Goal: Information Seeking & Learning: Learn about a topic

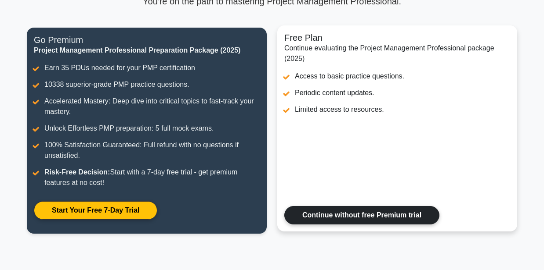
scroll to position [88, 0]
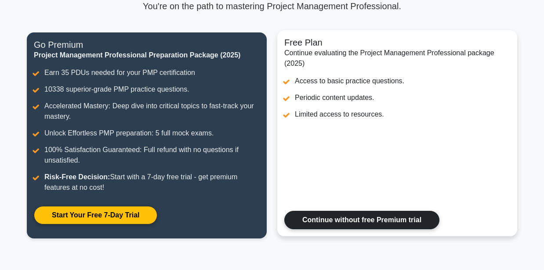
click at [360, 220] on link "Continue without free Premium trial" at bounding box center [361, 220] width 155 height 18
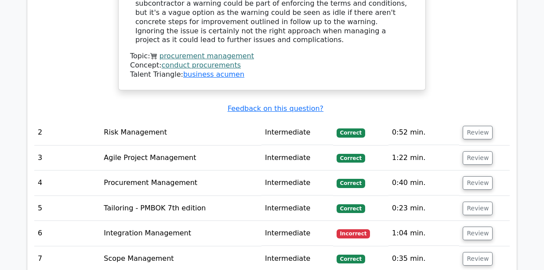
scroll to position [1112, 0]
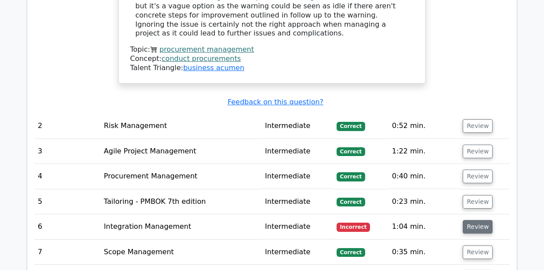
click at [471, 220] on button "Review" at bounding box center [477, 227] width 30 height 14
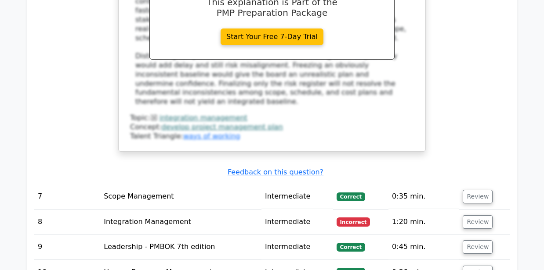
scroll to position [1668, 0]
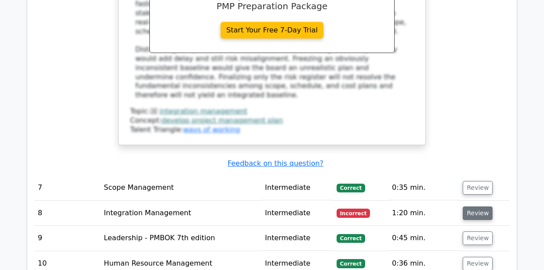
click at [486, 207] on button "Review" at bounding box center [477, 214] width 30 height 14
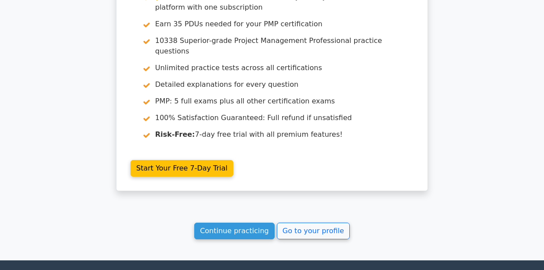
scroll to position [2688, 0]
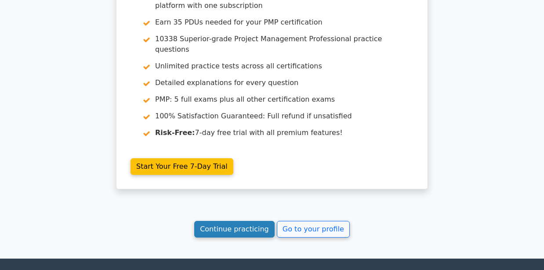
click at [246, 221] on link "Continue practicing" at bounding box center [234, 229] width 80 height 17
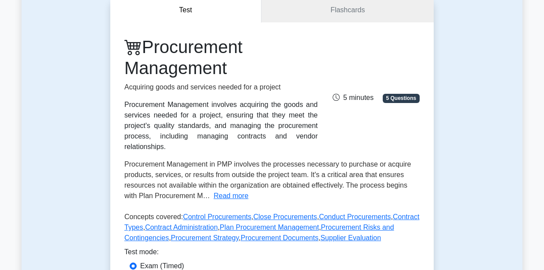
scroll to position [205, 0]
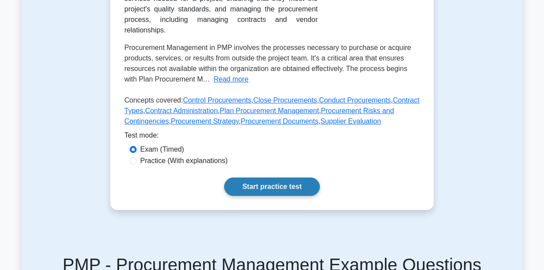
click at [257, 178] on link "Start practice test" at bounding box center [271, 187] width 95 height 18
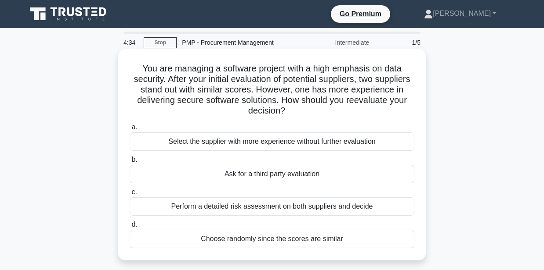
click at [272, 206] on div "Perform a detailed risk assessment on both suppliers and decide" at bounding box center [272, 207] width 284 height 18
click at [130, 195] on input "c. Perform a detailed risk assessment on both suppliers and decide" at bounding box center [130, 193] width 0 height 6
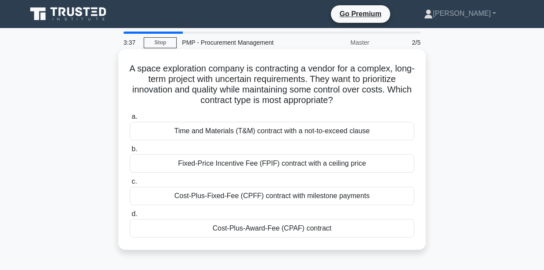
click at [257, 165] on div "Fixed-Price Incentive Fee (FPIF) contract with a ceiling price" at bounding box center [272, 164] width 284 height 18
click at [130, 152] on input "b. Fixed-Price Incentive Fee (FPIF) contract with a ceiling price" at bounding box center [130, 150] width 0 height 6
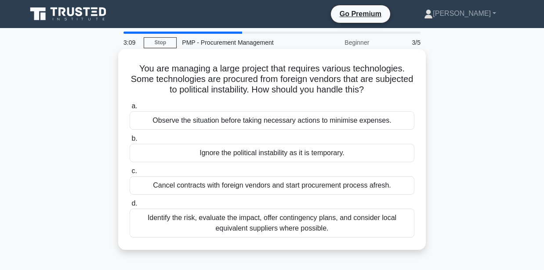
click at [256, 229] on div "Identify the risk, evaluate the impact, offer contingency plans, and consider l…" at bounding box center [272, 223] width 284 height 29
click at [130, 207] on input "d. Identify the risk, evaluate the impact, offer contingency plans, and conside…" at bounding box center [130, 204] width 0 height 6
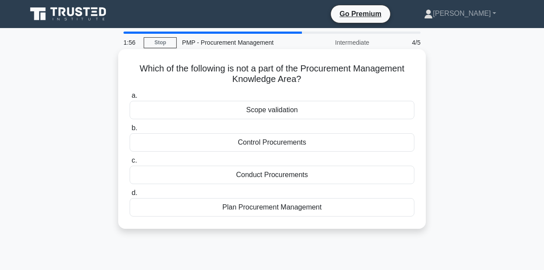
click at [276, 179] on div "Conduct Procurements" at bounding box center [272, 175] width 284 height 18
click at [130, 164] on input "c. Conduct Procurements" at bounding box center [130, 161] width 0 height 6
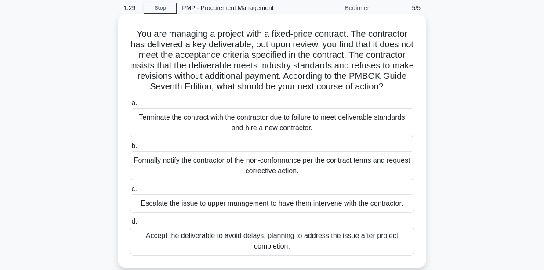
scroll to position [88, 0]
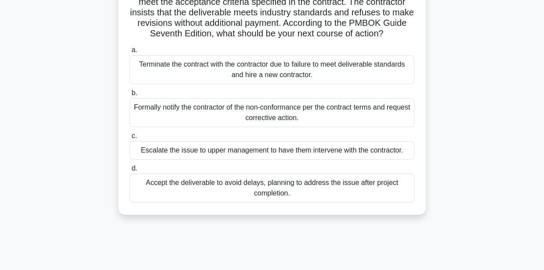
click at [305, 119] on div "Formally notify the contractor of the non-conformance per the contract terms an…" at bounding box center [272, 112] width 284 height 29
click at [130, 96] on input "b. Formally notify the contractor of the non-conformance per the contract terms…" at bounding box center [130, 93] width 0 height 6
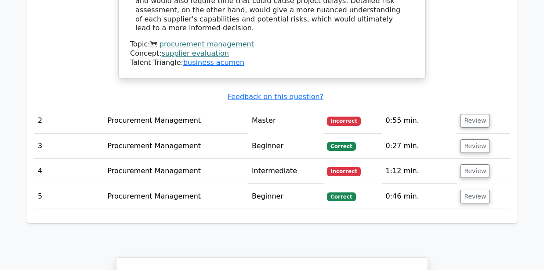
scroll to position [1054, 0]
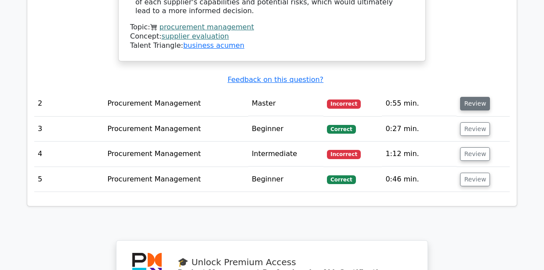
click at [470, 97] on button "Review" at bounding box center [475, 104] width 30 height 14
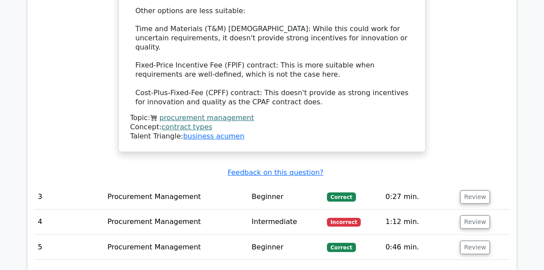
scroll to position [1639, 0]
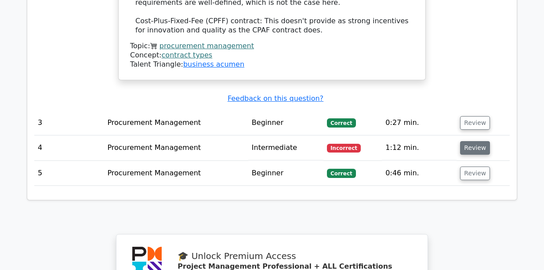
click at [470, 141] on button "Review" at bounding box center [475, 148] width 30 height 14
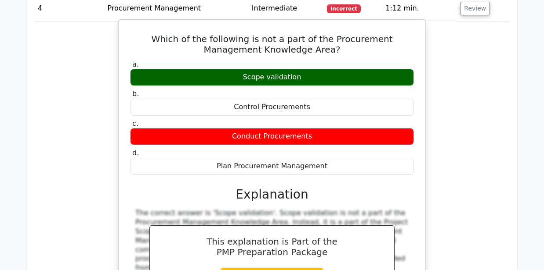
scroll to position [1785, 0]
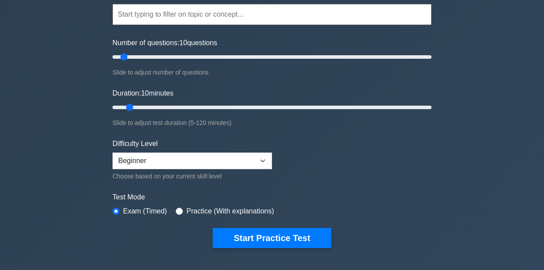
scroll to position [88, 0]
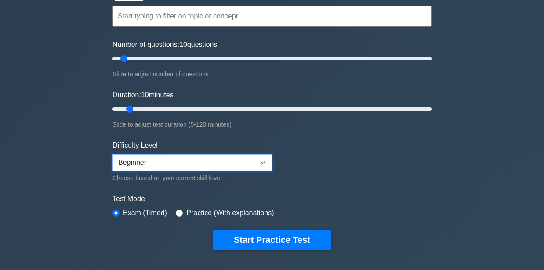
click at [244, 159] on select "Beginner Intermediate Expert" at bounding box center [191, 163] width 159 height 17
click at [294, 145] on form "Topics Scope Management Time Management Cost Management Quality Management Risk…" at bounding box center [271, 114] width 319 height 271
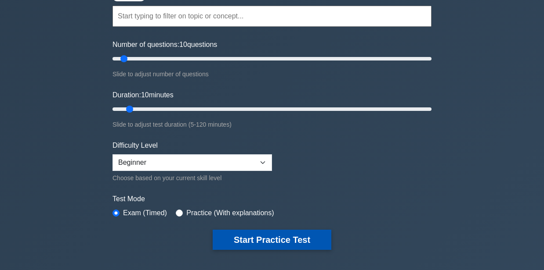
click at [266, 242] on button "Start Practice Test" at bounding box center [271, 240] width 119 height 20
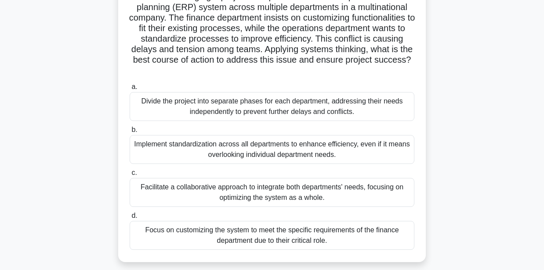
scroll to position [83, 0]
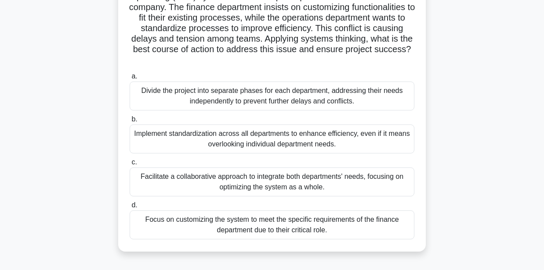
click at [312, 181] on div "Facilitate a collaborative approach to integrate both departments' needs, focus…" at bounding box center [272, 182] width 284 height 29
click at [130, 166] on input "c. Facilitate a collaborative approach to integrate both departments' needs, fo…" at bounding box center [130, 163] width 0 height 6
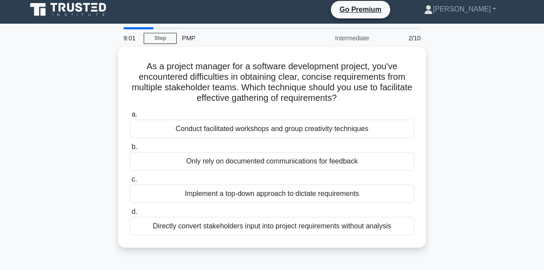
scroll to position [0, 0]
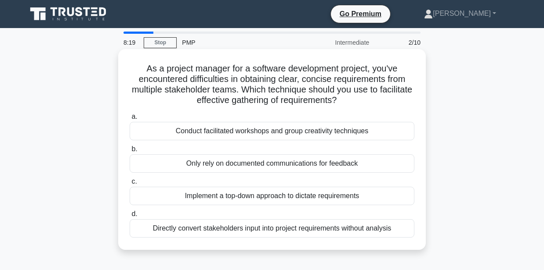
click at [317, 133] on div "Conduct facilitated workshops and group creativity techniques" at bounding box center [272, 131] width 284 height 18
click at [130, 120] on input "a. Conduct facilitated workshops and group creativity techniques" at bounding box center [130, 117] width 0 height 6
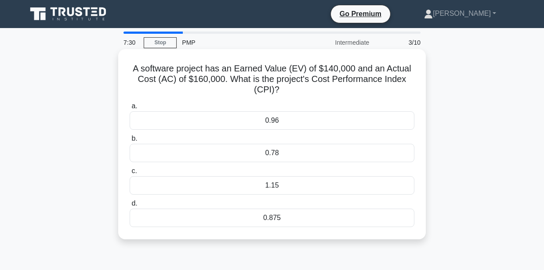
click at [277, 220] on div "0.875" at bounding box center [272, 218] width 284 height 18
click at [130, 207] on input "d. 0.875" at bounding box center [130, 204] width 0 height 6
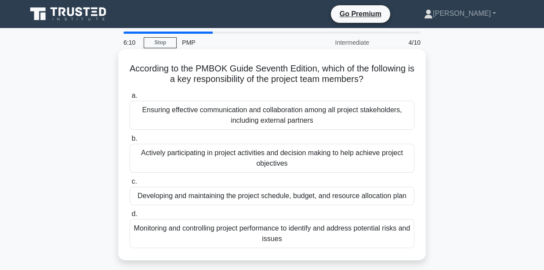
click at [286, 116] on div "Ensuring effective communication and collaboration among all project stakeholde…" at bounding box center [272, 115] width 284 height 29
click at [130, 99] on input "a. Ensuring effective communication and collaboration among all project stakeho…" at bounding box center [130, 96] width 0 height 6
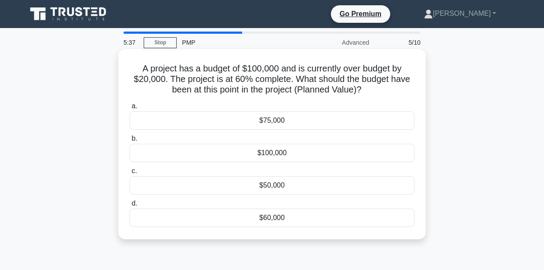
click at [274, 121] on div "$75,000" at bounding box center [272, 121] width 284 height 18
click at [130, 109] on input "a. $75,000" at bounding box center [130, 107] width 0 height 6
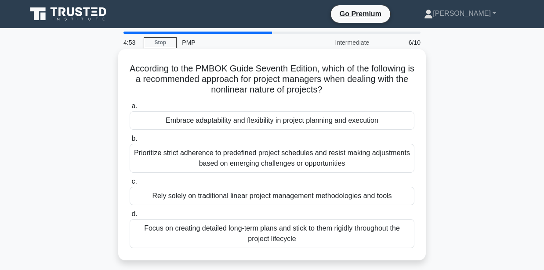
click at [258, 120] on div "Embrace adaptability and flexibility in project planning and execution" at bounding box center [272, 121] width 284 height 18
click at [130, 109] on input "a. Embrace adaptability and flexibility in project planning and execution" at bounding box center [130, 107] width 0 height 6
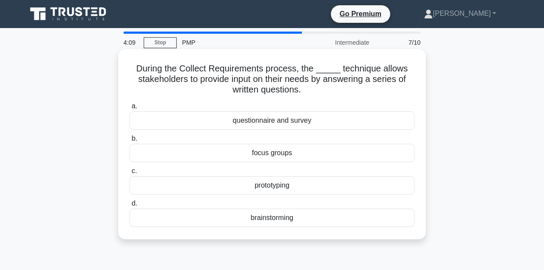
click at [275, 122] on div "questionnaire and survey" at bounding box center [272, 121] width 284 height 18
click at [130, 109] on input "a. questionnaire and survey" at bounding box center [130, 107] width 0 height 6
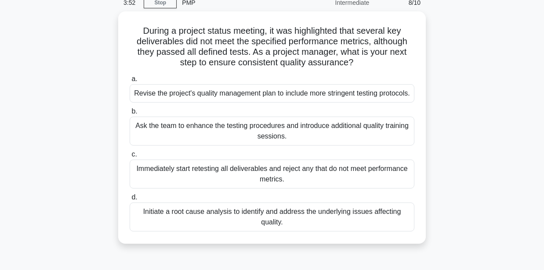
scroll to position [40, 0]
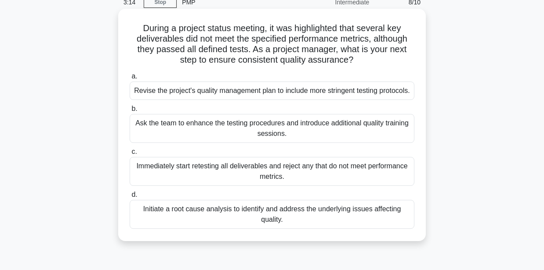
click at [266, 218] on div "Initiate a root cause analysis to identify and address the underlying issues af…" at bounding box center [272, 214] width 284 height 29
click at [130, 198] on input "d. Initiate a root cause analysis to identify and address the underlying issues…" at bounding box center [130, 195] width 0 height 6
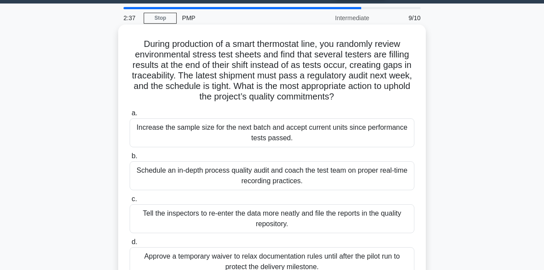
scroll to position [58, 0]
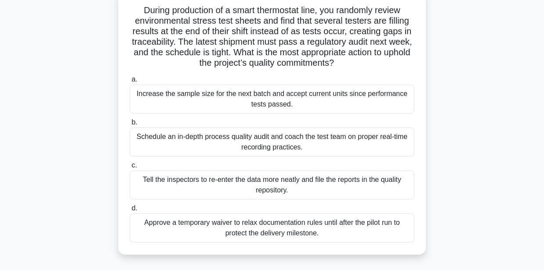
click at [256, 138] on div "Schedule an in-depth process quality audit and coach the test team on proper re…" at bounding box center [272, 142] width 284 height 29
click at [130, 126] on input "b. Schedule an in-depth process quality audit and coach the test team on proper…" at bounding box center [130, 123] width 0 height 6
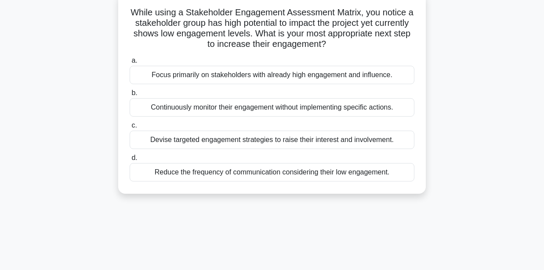
scroll to position [0, 0]
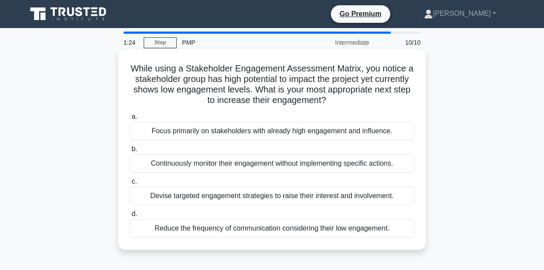
click at [259, 194] on div "Devise targeted engagement strategies to raise their interest and involvement." at bounding box center [272, 196] width 284 height 18
click at [130, 185] on input "c. Devise targeted engagement strategies to raise their interest and involvemen…" at bounding box center [130, 182] width 0 height 6
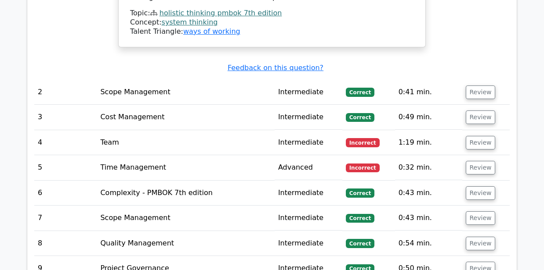
scroll to position [1258, 0]
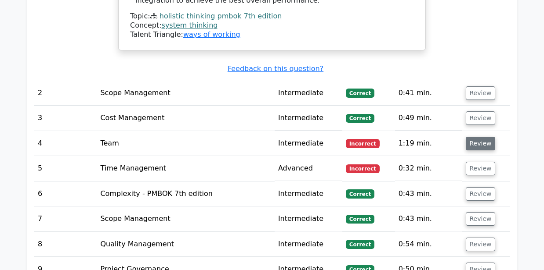
click at [479, 137] on button "Review" at bounding box center [480, 144] width 30 height 14
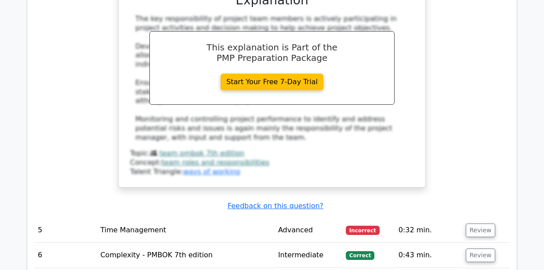
scroll to position [1639, 0]
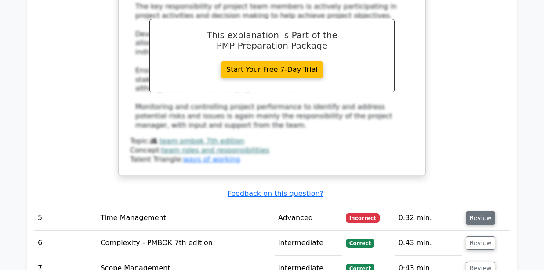
click at [474, 212] on button "Review" at bounding box center [480, 219] width 30 height 14
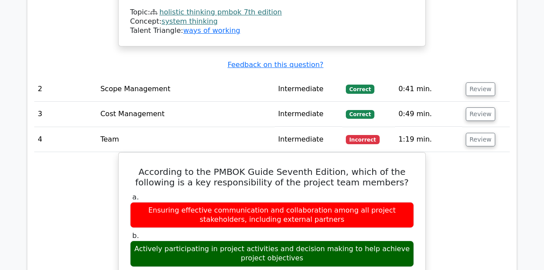
scroll to position [1258, 0]
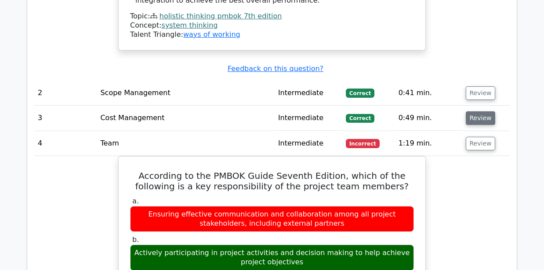
click at [477, 112] on button "Review" at bounding box center [480, 119] width 30 height 14
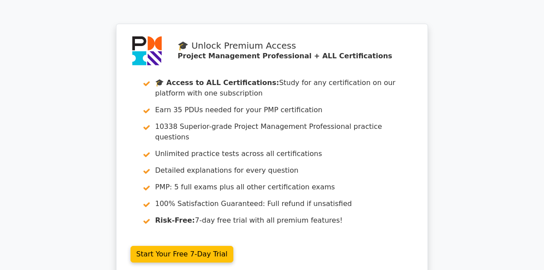
scroll to position [2868, 0]
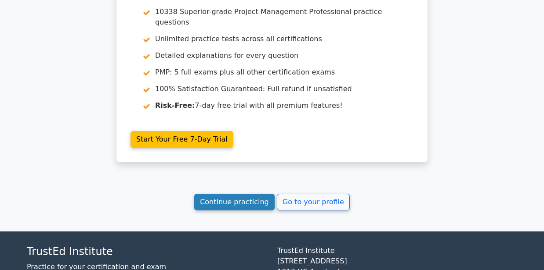
click at [238, 194] on link "Continue practicing" at bounding box center [234, 202] width 80 height 17
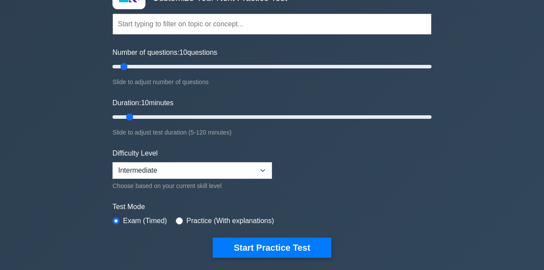
scroll to position [88, 0]
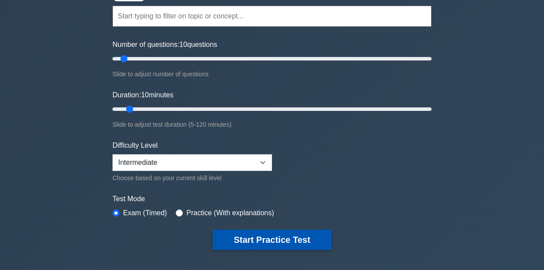
click at [247, 234] on button "Start Practice Test" at bounding box center [271, 240] width 119 height 20
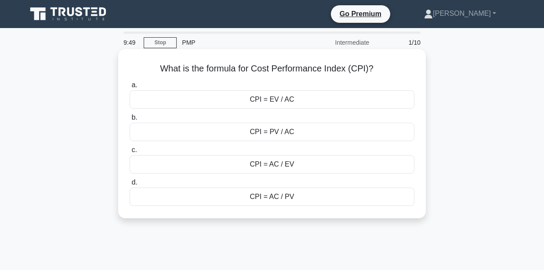
click at [288, 102] on div "CPI = EV / AC" at bounding box center [272, 99] width 284 height 18
click at [130, 88] on input "a. CPI = EV / AC" at bounding box center [130, 86] width 0 height 6
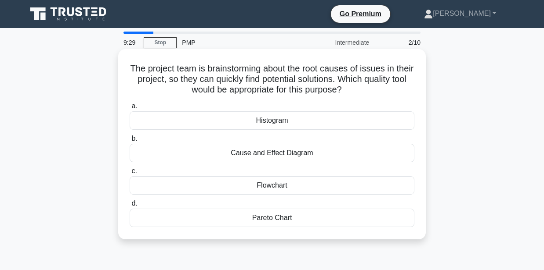
click at [278, 153] on div "Cause and Effect Diagram" at bounding box center [272, 153] width 284 height 18
click at [130, 142] on input "b. Cause and Effect Diagram" at bounding box center [130, 139] width 0 height 6
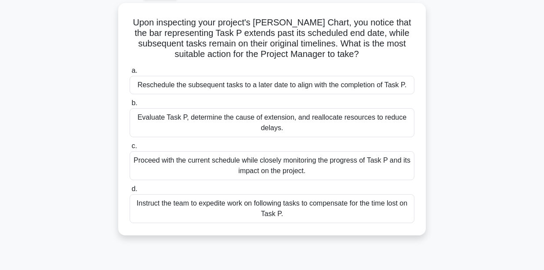
scroll to position [48, 0]
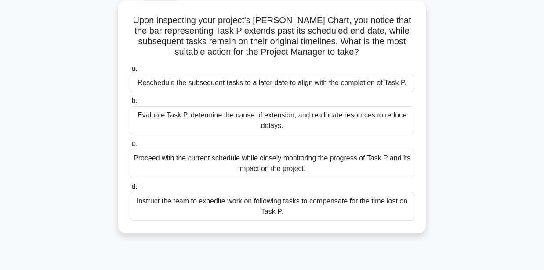
click at [256, 124] on div "Evaluate Task P, determine the cause of extension, and reallocate resources to …" at bounding box center [272, 120] width 284 height 29
click at [130, 104] on input "b. Evaluate Task P, determine the cause of extension, and reallocate resources …" at bounding box center [130, 101] width 0 height 6
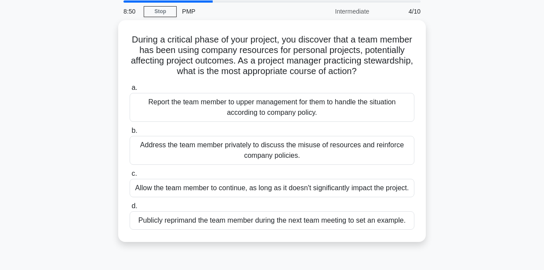
scroll to position [32, 0]
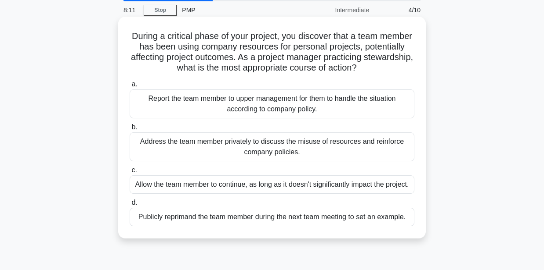
click at [256, 147] on div "Address the team member privately to discuss the misuse of resources and reinfo…" at bounding box center [272, 147] width 284 height 29
click at [130, 130] on input "b. Address the team member privately to discuss the misuse of resources and rei…" at bounding box center [130, 128] width 0 height 6
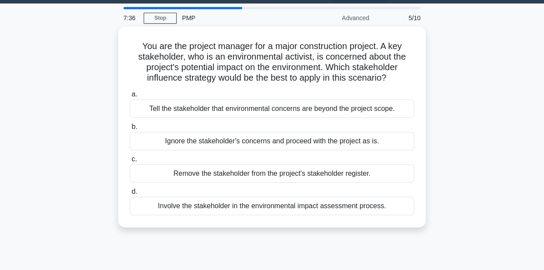
scroll to position [26, 0]
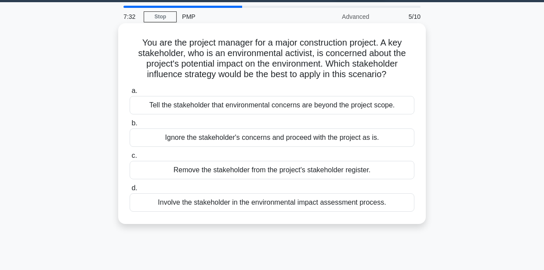
click at [287, 206] on div "Involve the stakeholder in the environmental impact assessment process." at bounding box center [272, 203] width 284 height 18
click at [130, 191] on input "d. Involve the stakeholder in the environmental impact assessment process." at bounding box center [130, 189] width 0 height 6
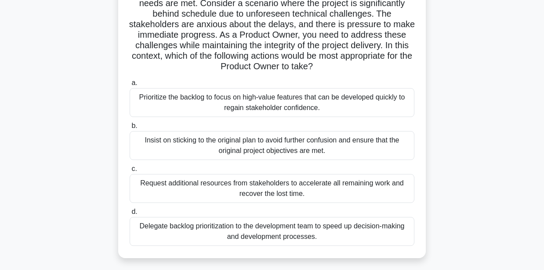
scroll to position [100, 0]
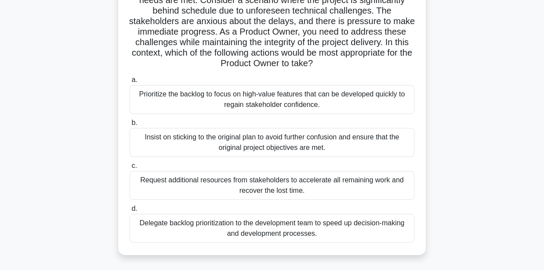
click at [295, 230] on div "Delegate backlog prioritization to the development team to speed up decision-ma…" at bounding box center [272, 228] width 284 height 29
click at [130, 212] on input "d. Delegate backlog prioritization to the development team to speed up decision…" at bounding box center [130, 209] width 0 height 6
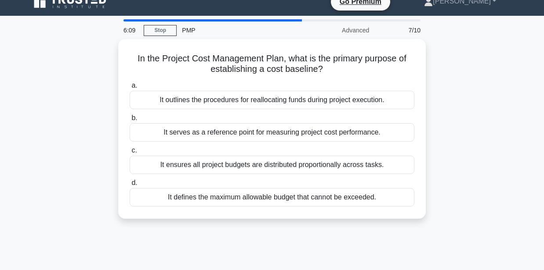
scroll to position [0, 0]
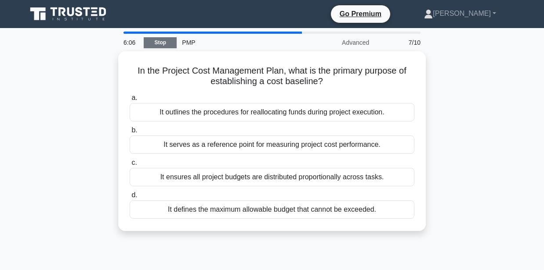
click at [156, 43] on link "Stop" at bounding box center [160, 42] width 33 height 11
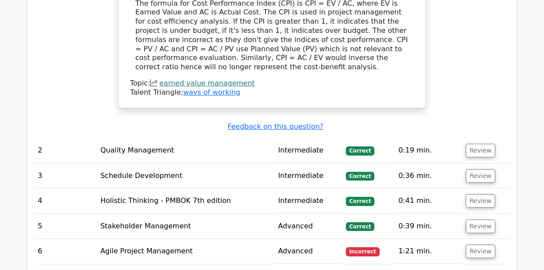
scroll to position [966, 0]
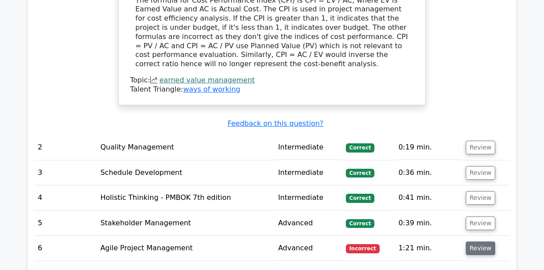
click at [481, 242] on button "Review" at bounding box center [480, 249] width 30 height 14
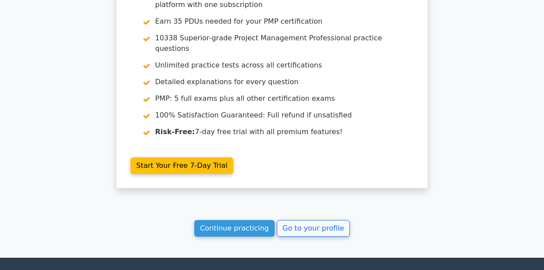
scroll to position [1902, 0]
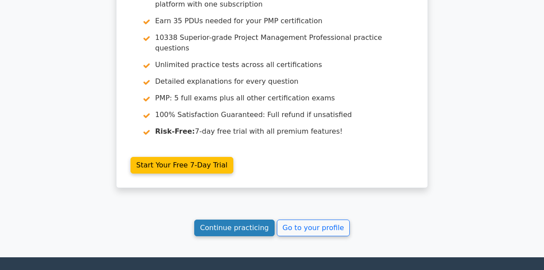
click at [245, 220] on link "Continue practicing" at bounding box center [234, 228] width 80 height 17
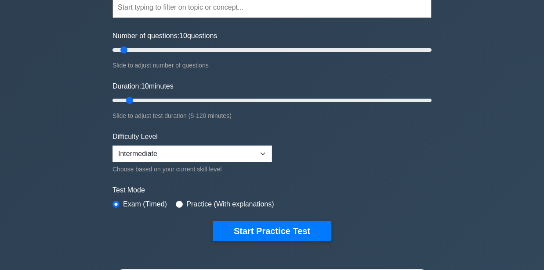
scroll to position [146, 0]
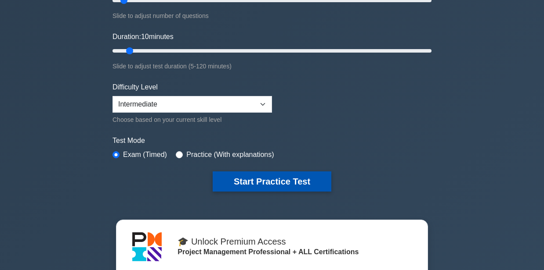
click at [252, 179] on button "Start Practice Test" at bounding box center [271, 182] width 119 height 20
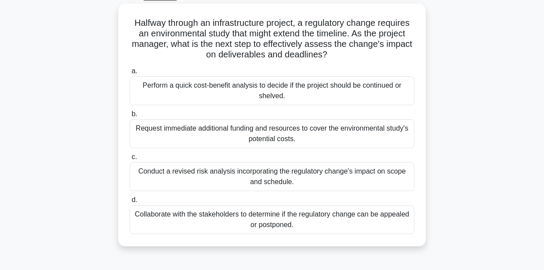
scroll to position [49, 0]
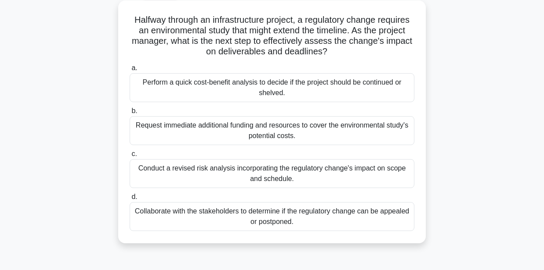
click at [371, 176] on div "Conduct a revised risk analysis incorporating the regulatory change's impact on…" at bounding box center [272, 173] width 284 height 29
click at [130, 157] on input "c. Conduct a revised risk analysis incorporating the regulatory change's impact…" at bounding box center [130, 154] width 0 height 6
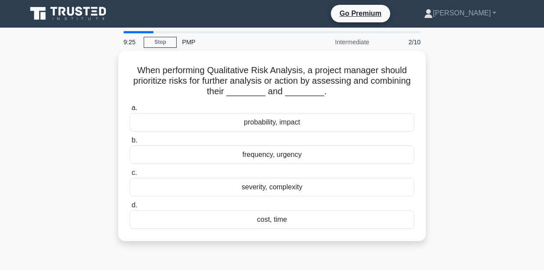
scroll to position [0, 0]
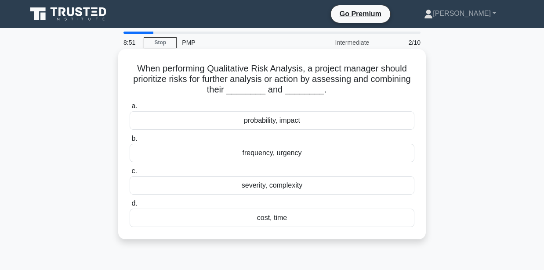
click at [269, 125] on div "probability, impact" at bounding box center [272, 121] width 284 height 18
click at [130, 109] on input "a. probability, impact" at bounding box center [130, 107] width 0 height 6
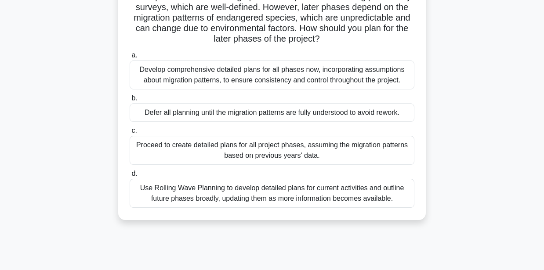
scroll to position [85, 0]
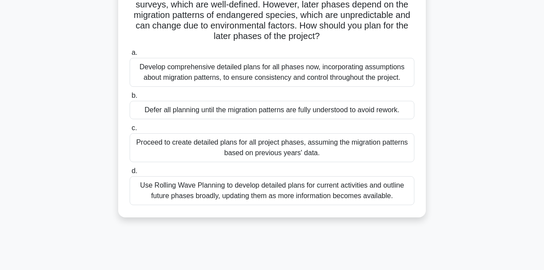
click at [241, 191] on div "Use Rolling Wave Planning to develop detailed plans for current activities and …" at bounding box center [272, 190] width 284 height 29
click at [130, 174] on input "d. Use Rolling Wave Planning to develop detailed plans for current activities a…" at bounding box center [130, 172] width 0 height 6
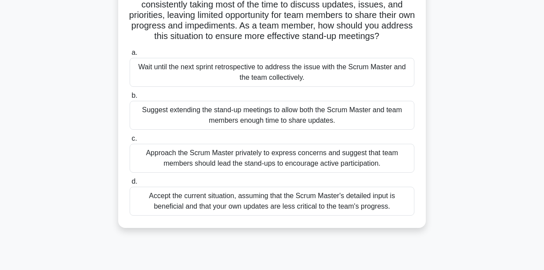
scroll to position [78, 0]
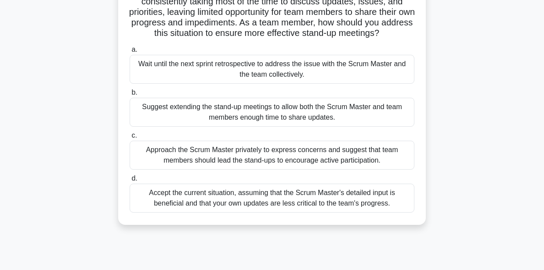
click at [213, 154] on div "Approach the Scrum Master privately to express concerns and suggest that team m…" at bounding box center [272, 155] width 284 height 29
click at [130, 139] on input "c. Approach the Scrum Master privately to express concerns and suggest that tea…" at bounding box center [130, 136] width 0 height 6
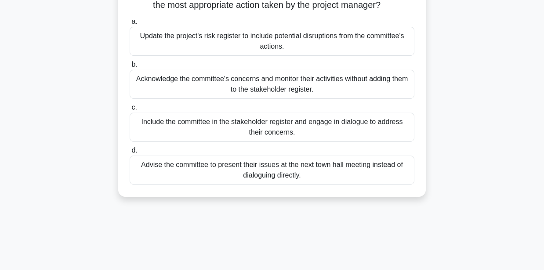
scroll to position [119, 0]
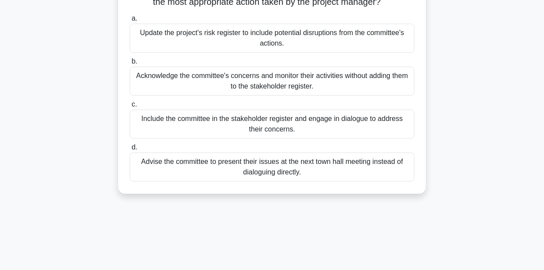
click at [223, 131] on div "Include the committee in the stakeholder register and engage in dialogue to add…" at bounding box center [272, 124] width 284 height 29
click at [130, 108] on input "c. Include the committee in the stakeholder register and engage in dialogue to …" at bounding box center [130, 105] width 0 height 6
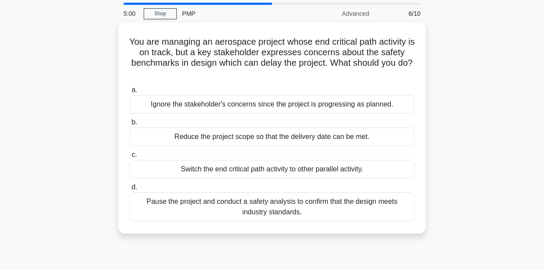
scroll to position [29, 0]
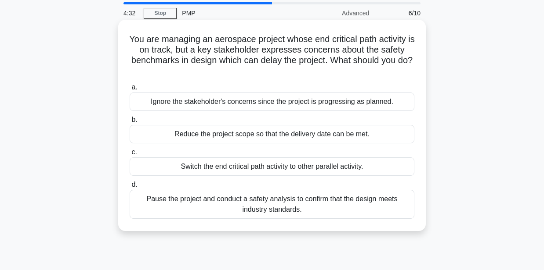
click at [233, 200] on div "Pause the project and conduct a safety analysis to confirm that the design meet…" at bounding box center [272, 204] width 284 height 29
click at [130, 188] on input "d. Pause the project and conduct a safety analysis to confirm that the design m…" at bounding box center [130, 185] width 0 height 6
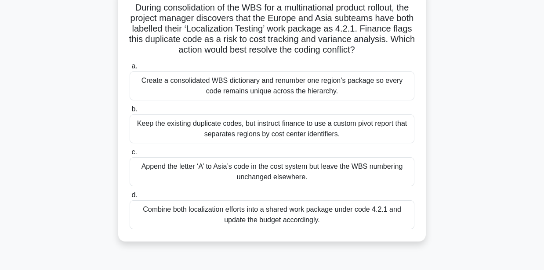
scroll to position [64, 0]
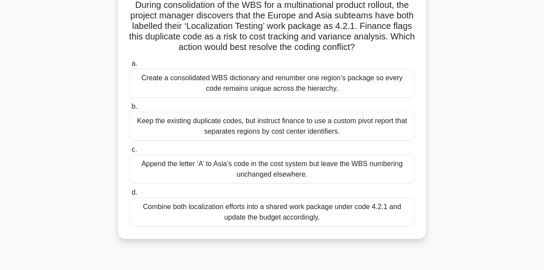
click at [247, 78] on div "Create a consolidated WBS dictionary and renumber one region’s package so every…" at bounding box center [272, 83] width 284 height 29
click at [130, 67] on input "a. Create a consolidated WBS dictionary and renumber one region’s package so ev…" at bounding box center [130, 64] width 0 height 6
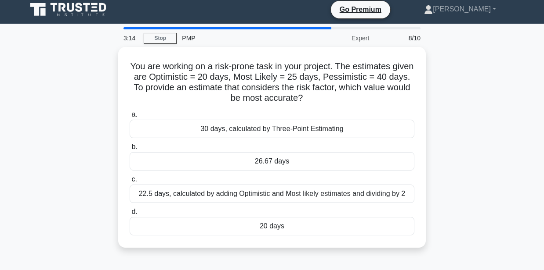
scroll to position [0, 0]
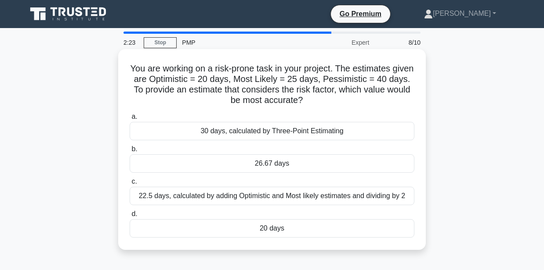
click at [292, 135] on div "30 days, calculated by Three-Point Estimating" at bounding box center [272, 131] width 284 height 18
click at [130, 120] on input "a. 30 days, calculated by Three-Point Estimating" at bounding box center [130, 117] width 0 height 6
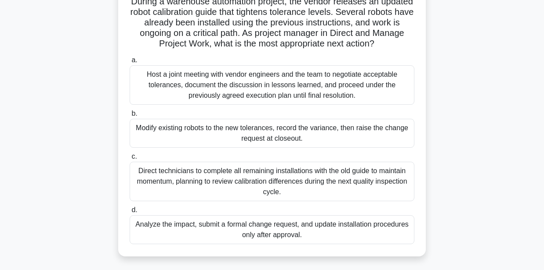
scroll to position [70, 0]
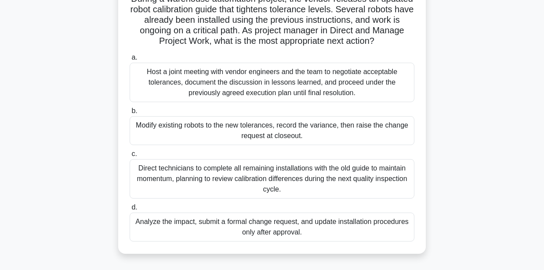
click at [287, 227] on div "Analyze the impact, submit a formal change request, and update installation pro…" at bounding box center [272, 227] width 284 height 29
click at [130, 211] on input "d. Analyze the impact, submit a formal change request, and update installation …" at bounding box center [130, 208] width 0 height 6
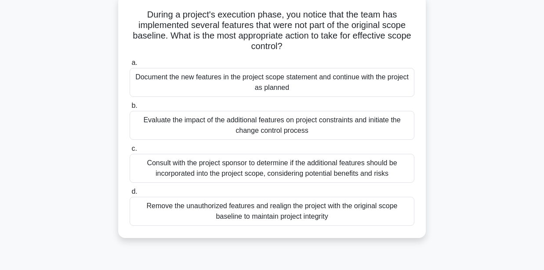
scroll to position [57, 0]
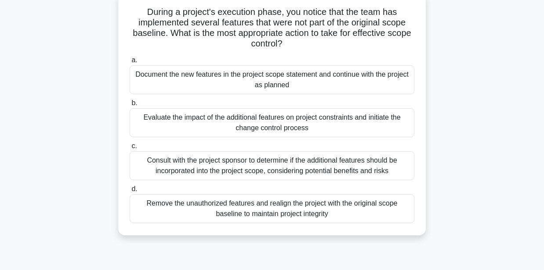
click at [269, 162] on div "Consult with the project sponsor to determine if the additional features should…" at bounding box center [272, 165] width 284 height 29
click at [130, 149] on input "c. Consult with the project sponsor to determine if the additional features sho…" at bounding box center [130, 147] width 0 height 6
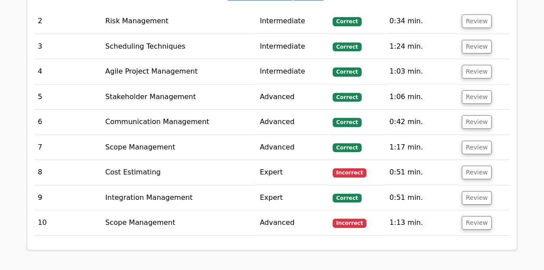
scroll to position [1335, 0]
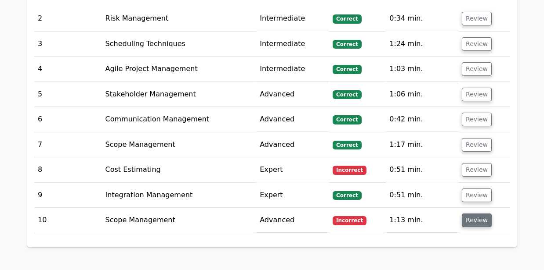
click at [467, 214] on button "Review" at bounding box center [476, 221] width 30 height 14
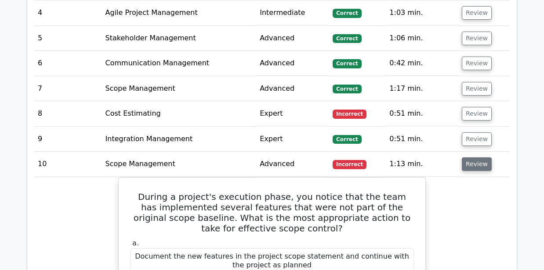
scroll to position [1371, 0]
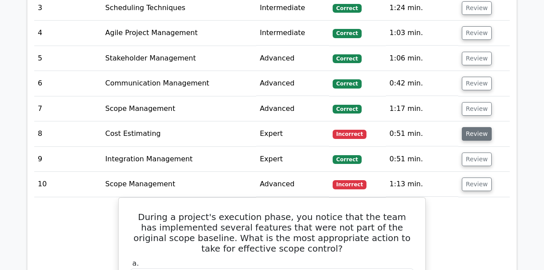
click at [478, 127] on button "Review" at bounding box center [476, 134] width 30 height 14
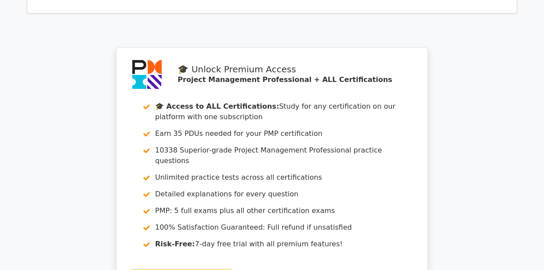
scroll to position [2923, 0]
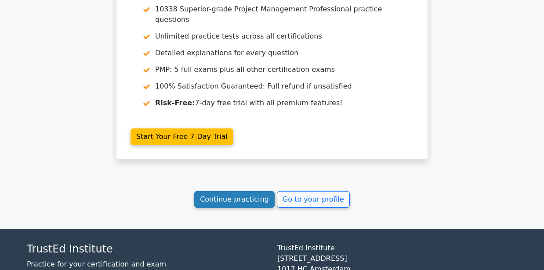
click at [249, 191] on link "Continue practicing" at bounding box center [234, 199] width 80 height 17
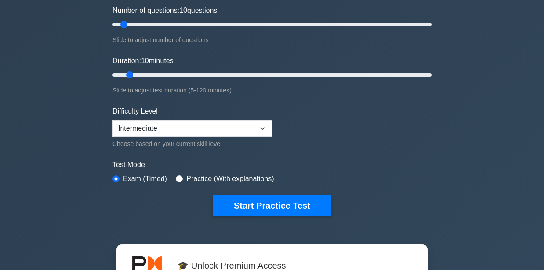
scroll to position [146, 0]
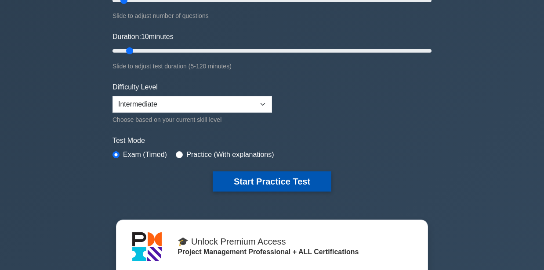
click at [256, 184] on button "Start Practice Test" at bounding box center [271, 182] width 119 height 20
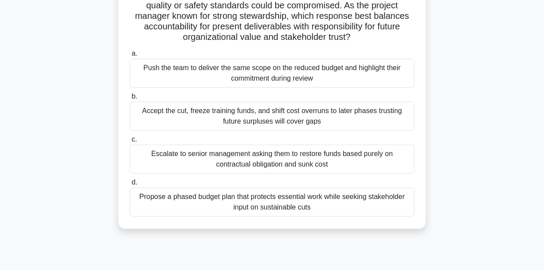
scroll to position [88, 0]
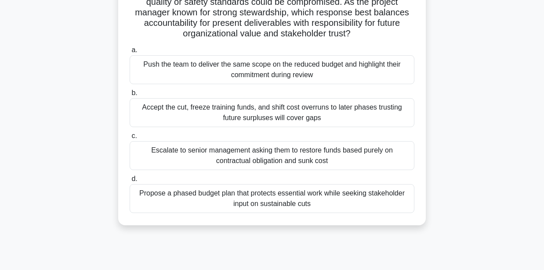
click at [305, 199] on div "Propose a phased budget plan that protects essential work while seeking stakeho…" at bounding box center [272, 198] width 284 height 29
click at [130, 182] on input "d. Propose a phased budget plan that protects essential work while seeking stak…" at bounding box center [130, 179] width 0 height 6
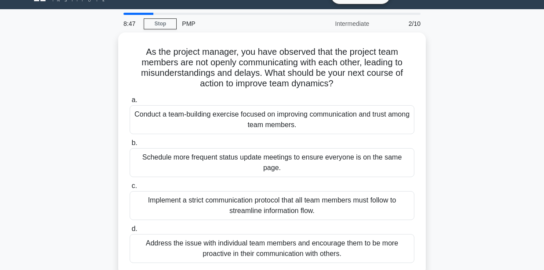
scroll to position [29, 0]
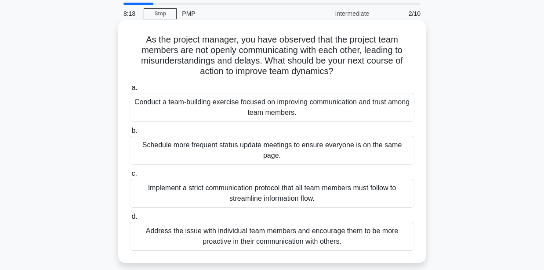
click at [335, 108] on div "Conduct a team-building exercise focused on improving communication and trust a…" at bounding box center [272, 107] width 284 height 29
click at [130, 91] on input "a. Conduct a team-building exercise focused on improving communication and trus…" at bounding box center [130, 88] width 0 height 6
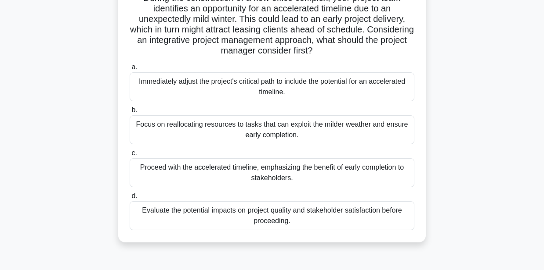
scroll to position [73, 0]
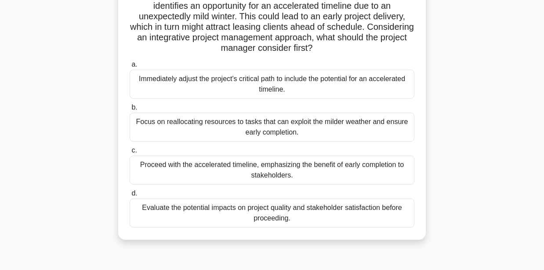
click at [279, 210] on div "Evaluate the potential impacts on project quality and stakeholder satisfaction …" at bounding box center [272, 213] width 284 height 29
click at [130, 197] on input "d. Evaluate the potential impacts on project quality and stakeholder satisfacti…" at bounding box center [130, 194] width 0 height 6
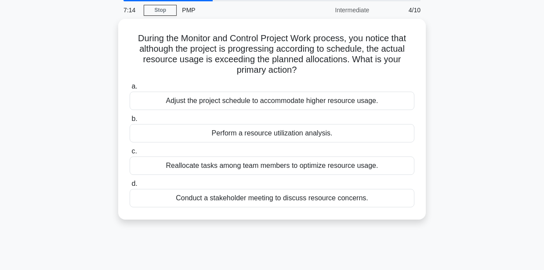
scroll to position [32, 0]
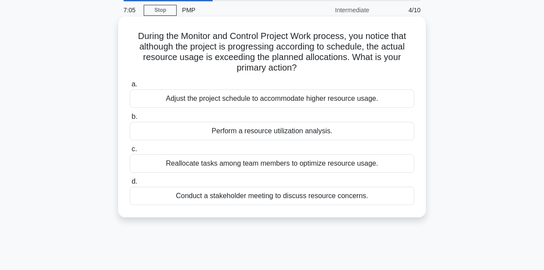
click at [288, 131] on div "Perform a resource utilization analysis." at bounding box center [272, 131] width 284 height 18
click at [130, 120] on input "b. Perform a resource utilization analysis." at bounding box center [130, 117] width 0 height 6
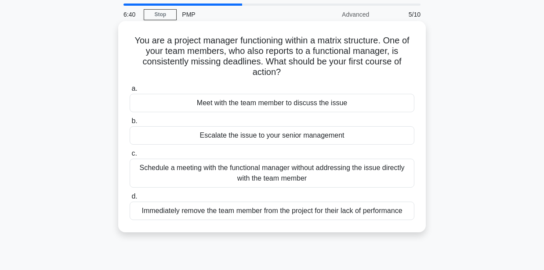
scroll to position [28, 0]
click at [232, 102] on div "Meet with the team member to discuss the issue" at bounding box center [272, 103] width 284 height 18
click at [130, 92] on input "a. Meet with the team member to discuss the issue" at bounding box center [130, 89] width 0 height 6
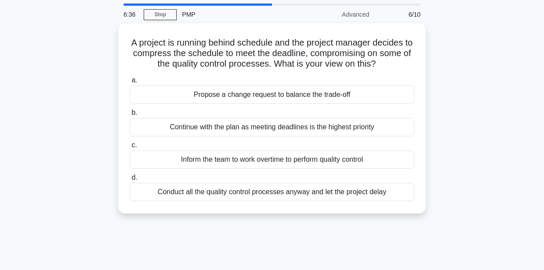
scroll to position [0, 0]
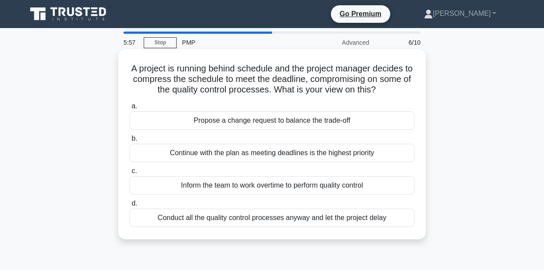
click at [251, 121] on div "Propose a change request to balance the trade-off" at bounding box center [272, 121] width 284 height 18
click at [130, 109] on input "a. Propose a change request to balance the trade-off" at bounding box center [130, 107] width 0 height 6
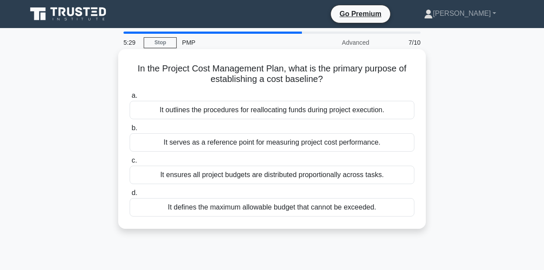
click at [262, 143] on div "It serves as a reference point for measuring project cost performance." at bounding box center [272, 142] width 284 height 18
click at [130, 131] on input "b. It serves as a reference point for measuring project cost performance." at bounding box center [130, 129] width 0 height 6
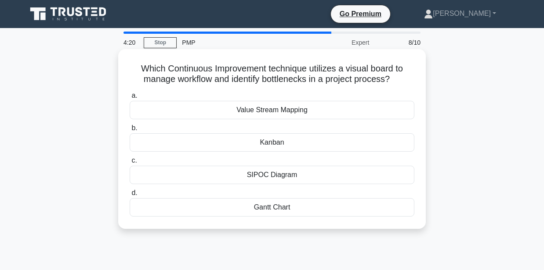
click at [282, 173] on div "SIPOC Diagram" at bounding box center [272, 175] width 284 height 18
click at [130, 164] on input "c. SIPOC Diagram" at bounding box center [130, 161] width 0 height 6
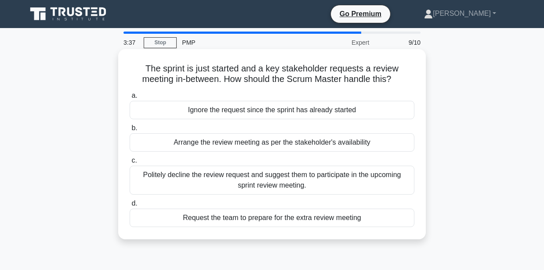
click at [292, 181] on div "Politely decline the review request and suggest them to participate in the upco…" at bounding box center [272, 180] width 284 height 29
click at [130, 164] on input "c. Politely decline the review request and suggest them to participate in the u…" at bounding box center [130, 161] width 0 height 6
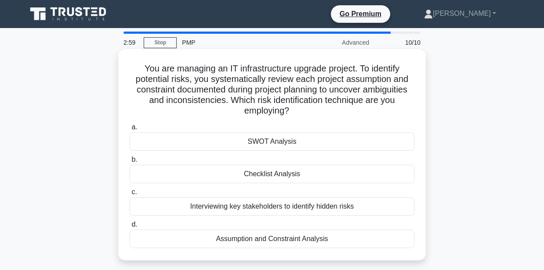
click at [295, 242] on div "Assumption and Constraint Analysis" at bounding box center [272, 239] width 284 height 18
click at [130, 228] on input "d. Assumption and Constraint Analysis" at bounding box center [130, 225] width 0 height 6
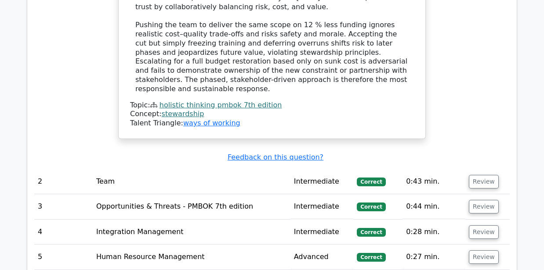
scroll to position [1317, 0]
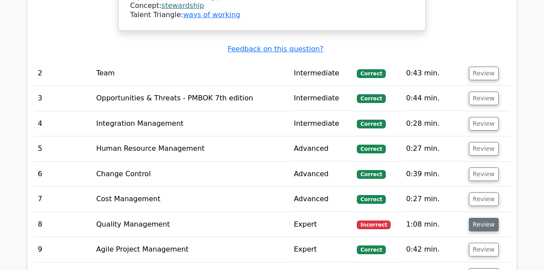
click at [487, 218] on button "Review" at bounding box center [483, 225] width 30 height 14
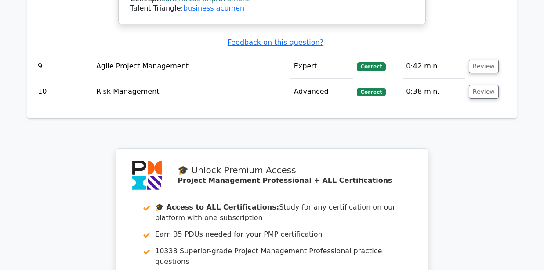
scroll to position [1990, 0]
